Goal: Find specific page/section: Find specific page/section

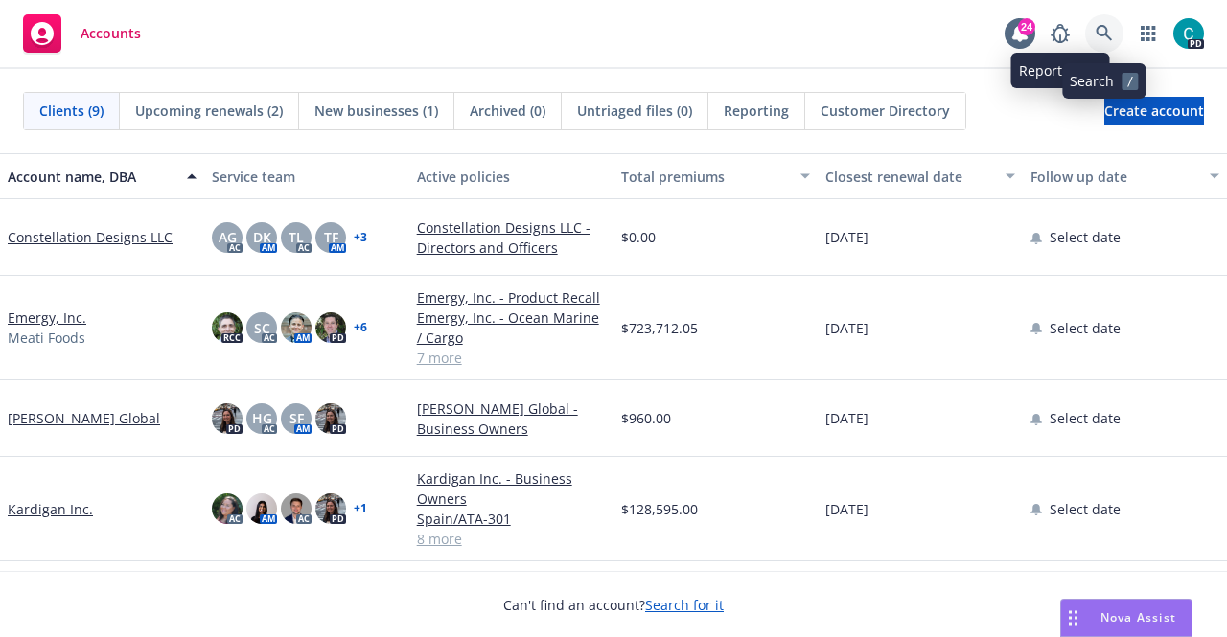
click at [1098, 32] on icon at bounding box center [1104, 33] width 17 height 17
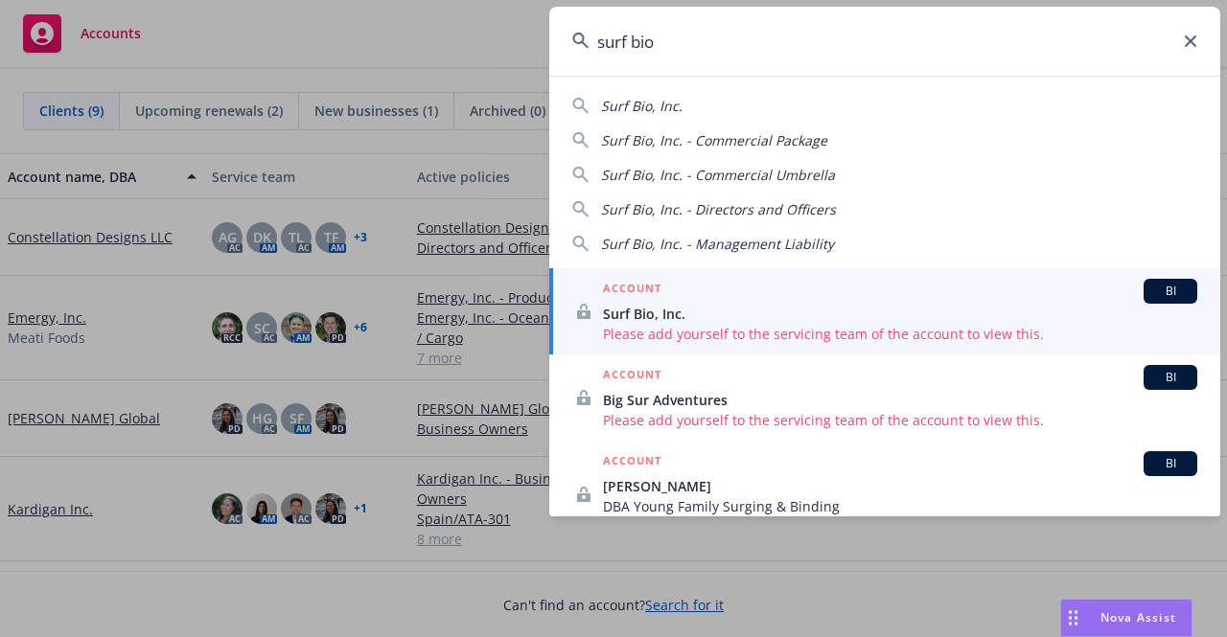
click at [638, 107] on span "Surf Bio, Inc." at bounding box center [641, 106] width 81 height 18
type input "Surf Bio, Inc."
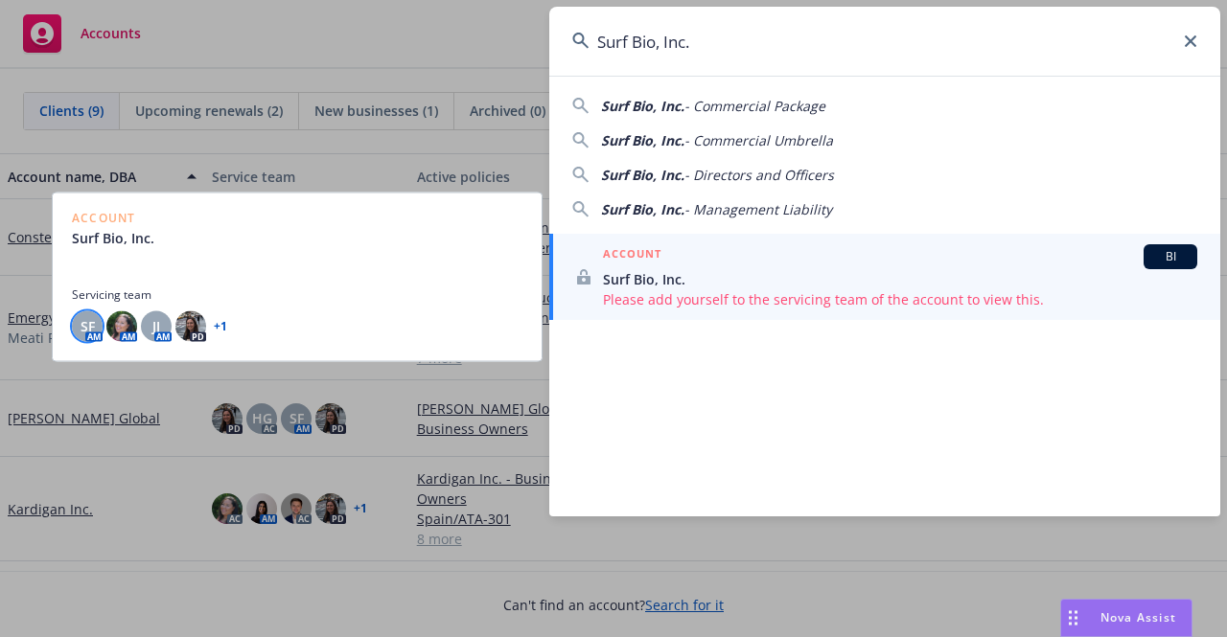
click at [83, 325] on span "SF" at bounding box center [88, 326] width 14 height 20
click at [120, 328] on img at bounding box center [121, 326] width 31 height 31
click at [152, 326] on span "JJ" at bounding box center [156, 326] width 8 height 20
click at [197, 328] on img at bounding box center [190, 326] width 31 height 31
click at [230, 329] on div "SF AM AM [PERSON_NAME] AM PD + 1" at bounding box center [297, 326] width 451 height 31
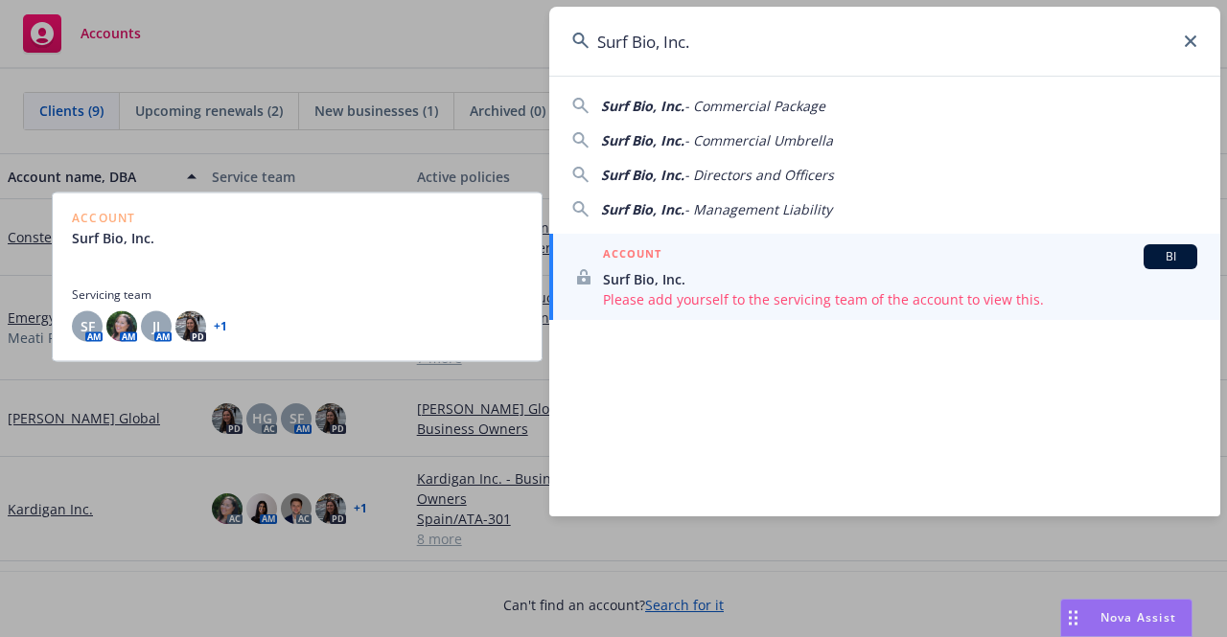
click at [217, 331] on link "+ 1" at bounding box center [220, 326] width 13 height 12
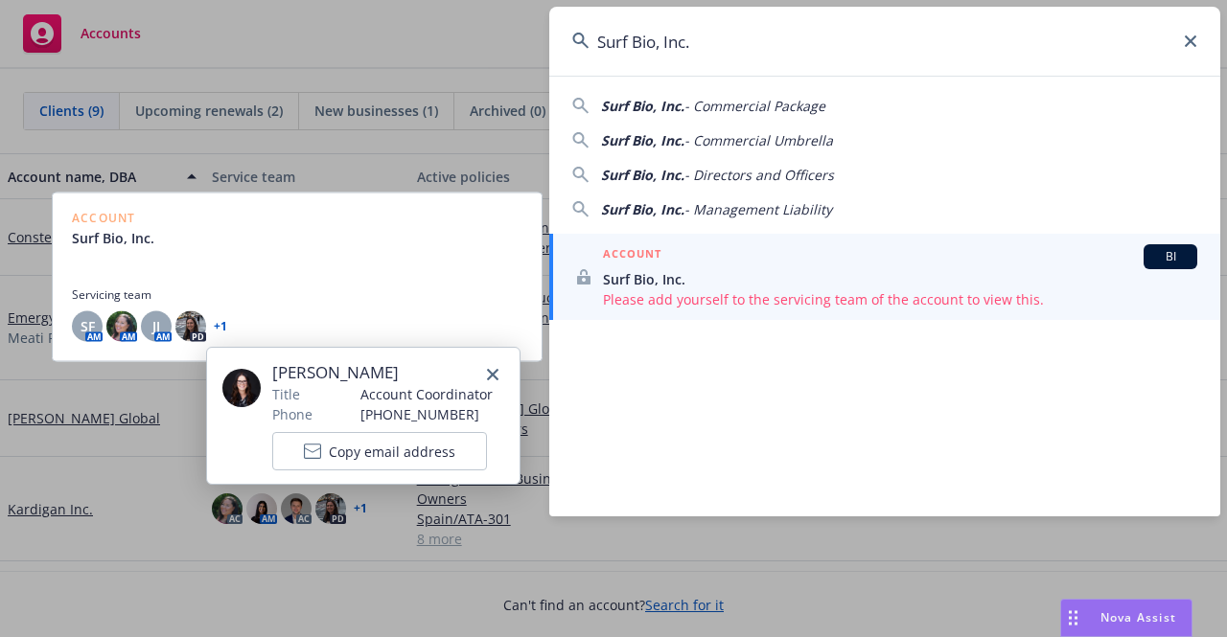
click at [229, 393] on img at bounding box center [241, 388] width 38 height 38
click at [294, 375] on span "[PERSON_NAME]" at bounding box center [382, 372] width 220 height 23
